Goal: Transaction & Acquisition: Subscribe to service/newsletter

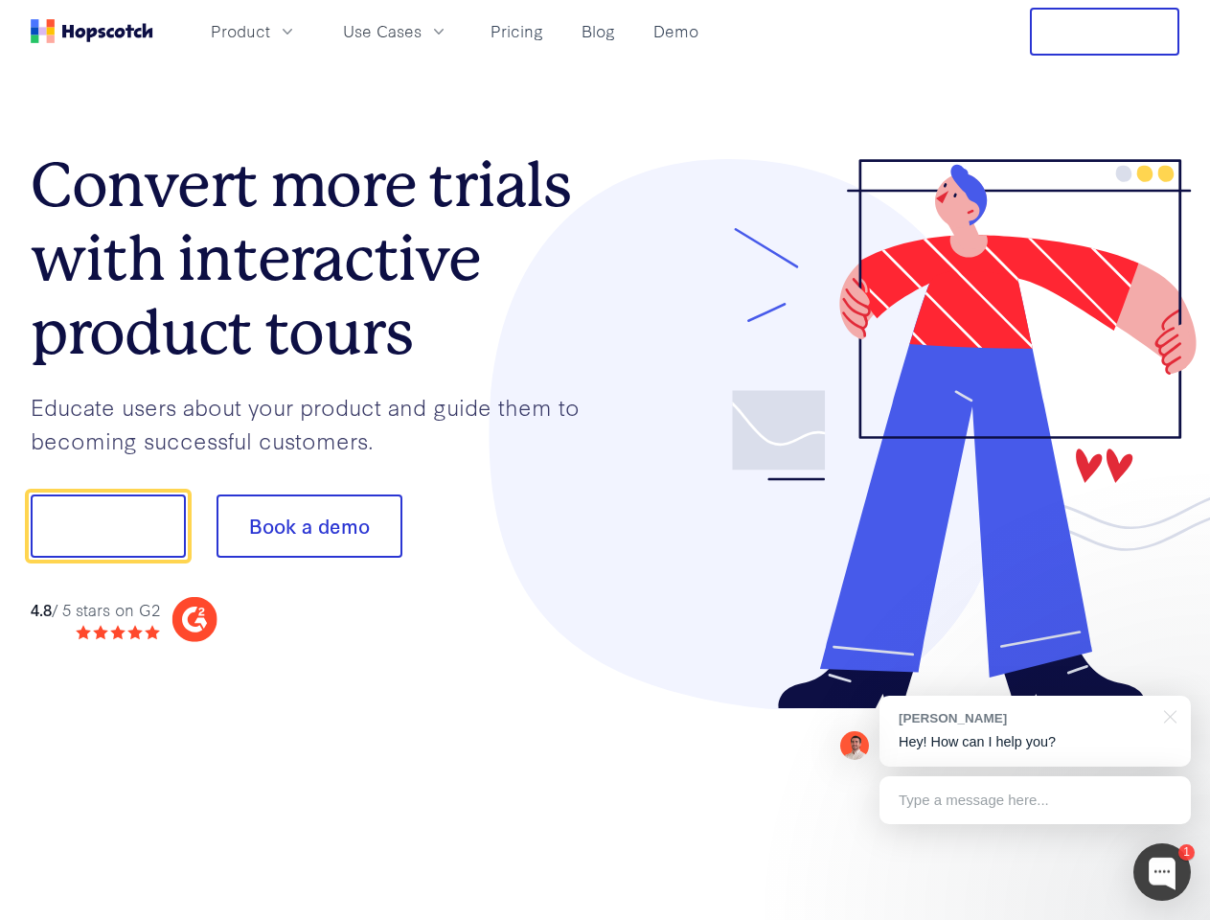
click at [606, 460] on div at bounding box center [893, 434] width 575 height 551
click at [270, 31] on span "Product" at bounding box center [240, 31] width 59 height 24
click at [422, 31] on span "Use Cases" at bounding box center [382, 31] width 79 height 24
click at [1105, 32] on button "Free Trial" at bounding box center [1104, 32] width 149 height 48
click at [107, 526] on button "Show me!" at bounding box center [108, 525] width 155 height 63
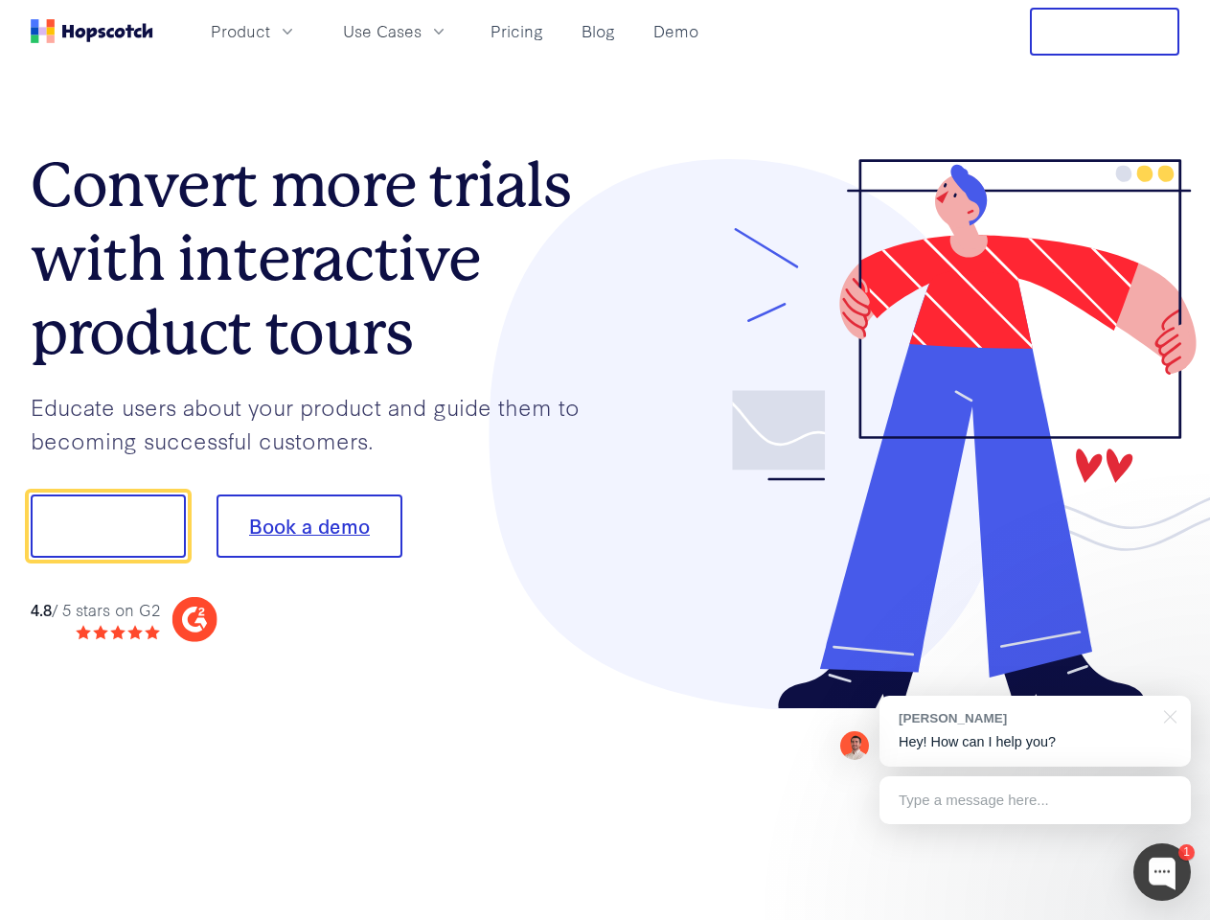
click at [309, 526] on button "Book a demo" at bounding box center [310, 525] width 186 height 63
click at [1162, 872] on div at bounding box center [1162, 871] width 57 height 57
click at [1035, 731] on div "[PERSON_NAME] Hey! How can I help you?" at bounding box center [1035, 731] width 311 height 71
click at [1167, 715] on div at bounding box center [1011, 652] width 359 height 382
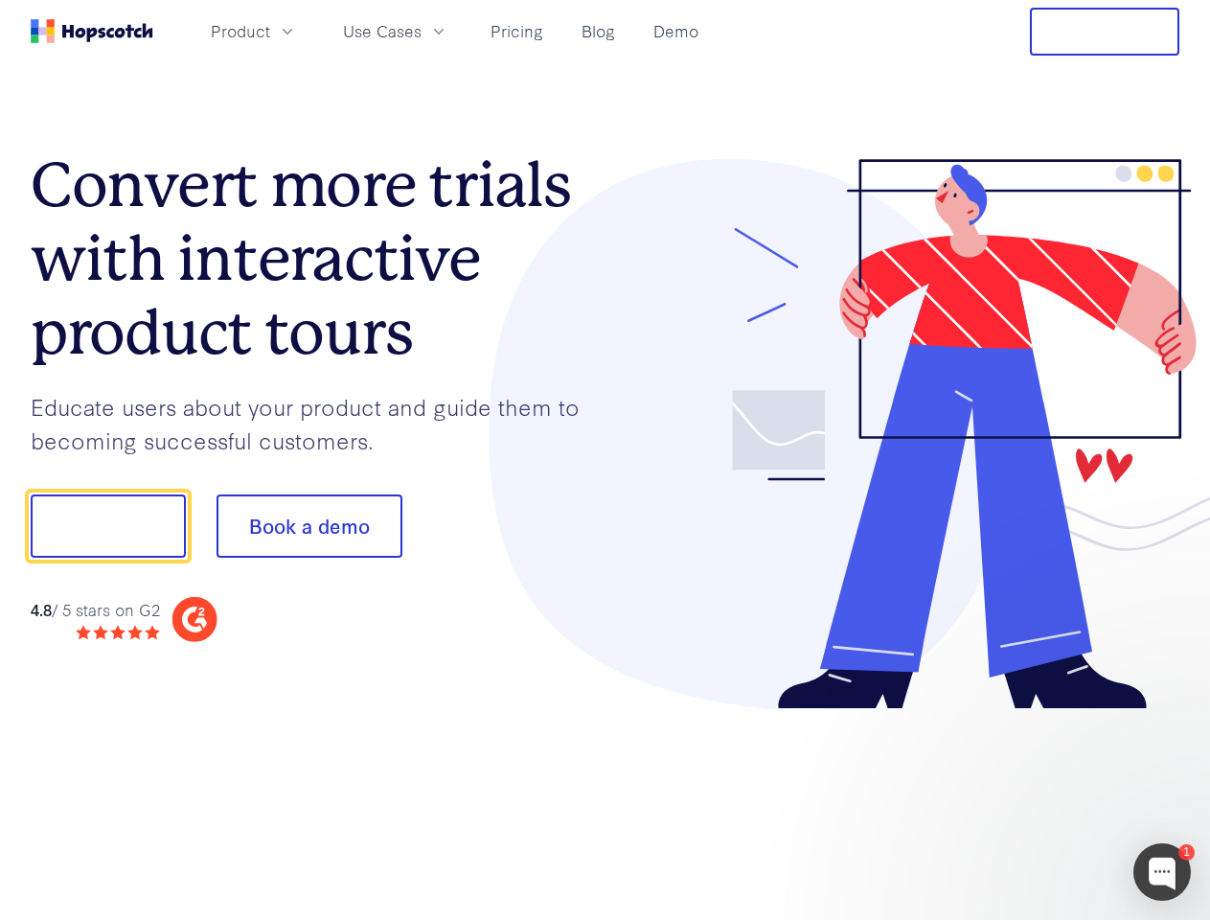
click at [1035, 800] on div at bounding box center [1011, 652] width 359 height 382
